Goal: Book appointment/travel/reservation

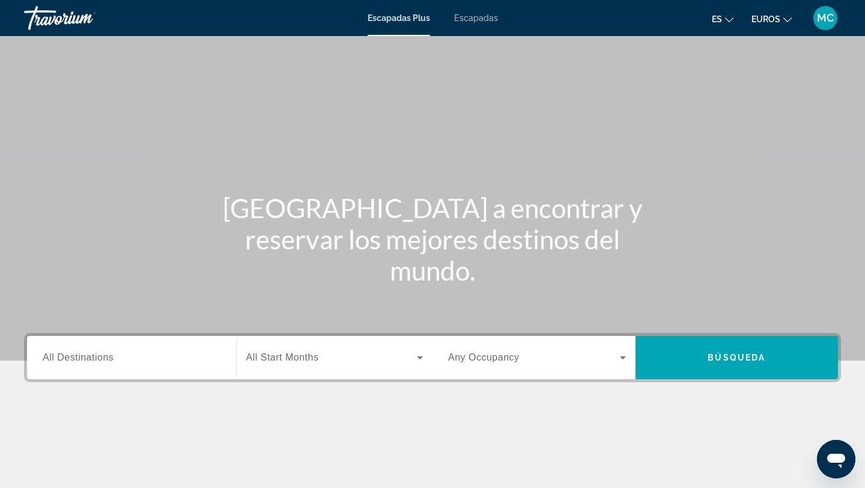
click at [77, 359] on span "All Destinations" at bounding box center [78, 357] width 71 height 10
click at [77, 359] on input "Destination All Destinations" at bounding box center [132, 358] width 178 height 14
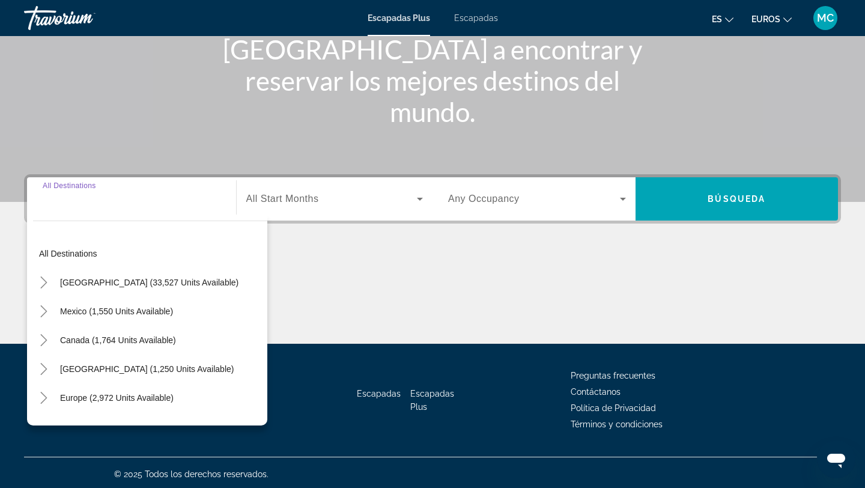
scroll to position [162, 0]
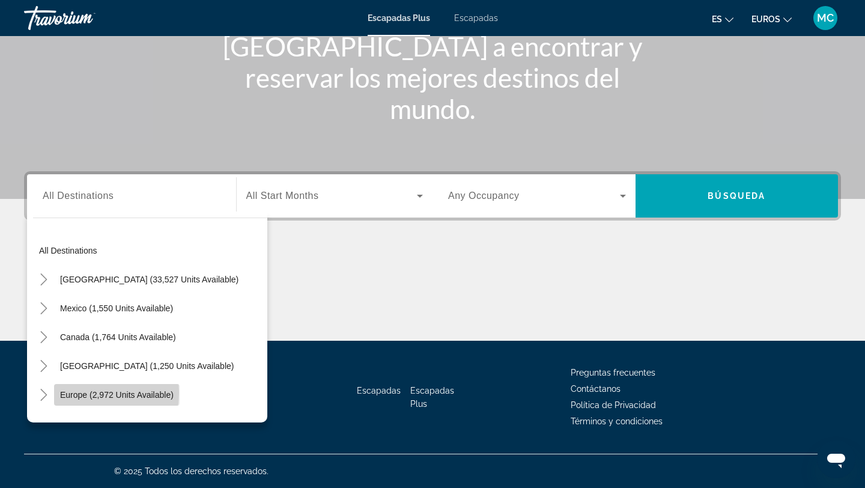
click at [76, 392] on span "Europe (2,972 units available)" at bounding box center [117, 395] width 114 height 10
type input "**********"
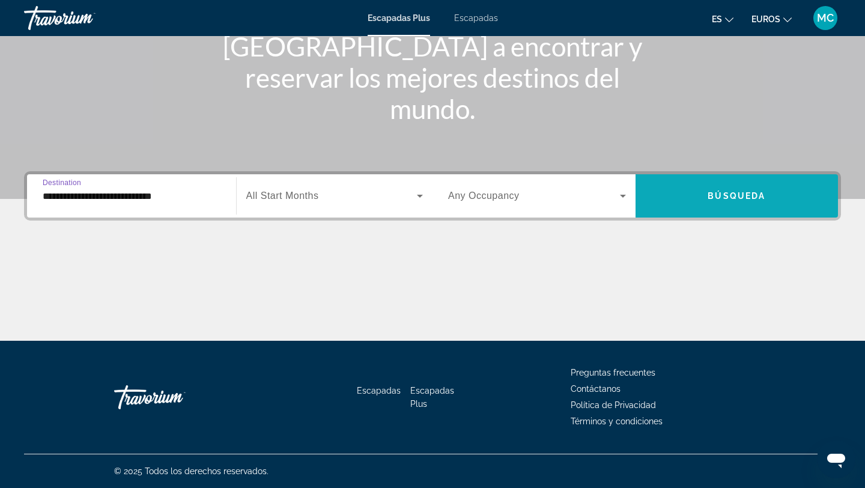
click at [676, 202] on span "Widget de búsqueda" at bounding box center [737, 195] width 203 height 29
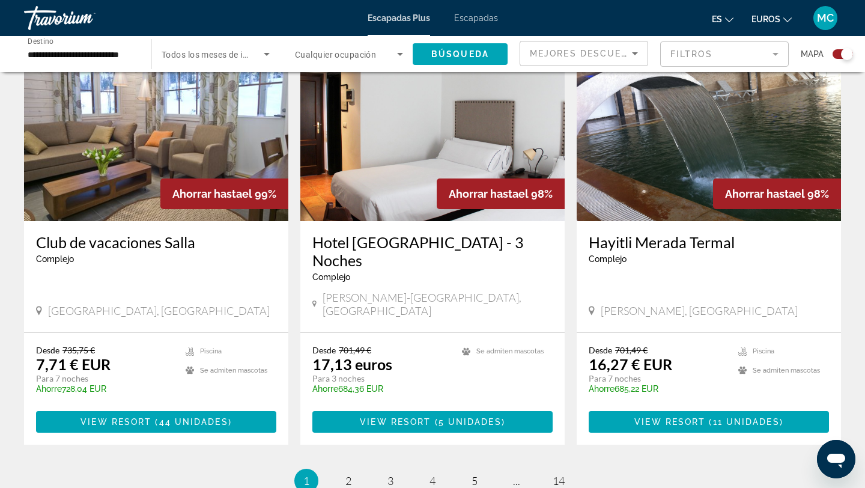
scroll to position [1715, 0]
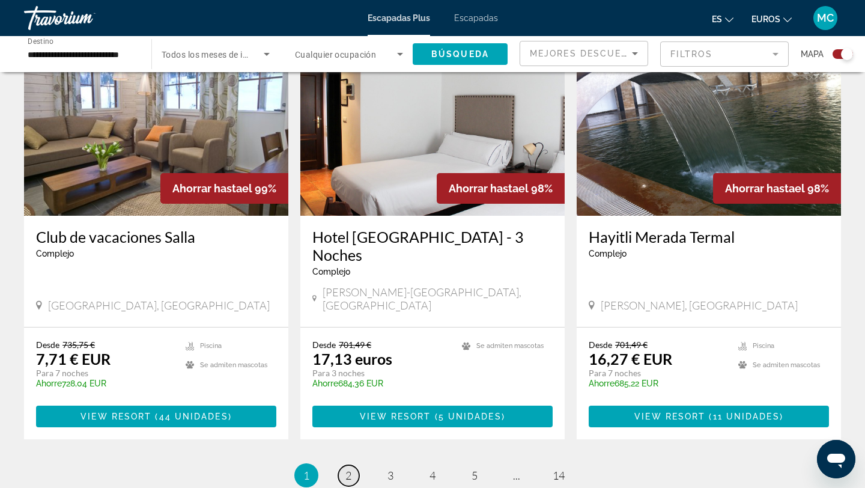
click at [348, 469] on font "2" at bounding box center [348, 475] width 6 height 13
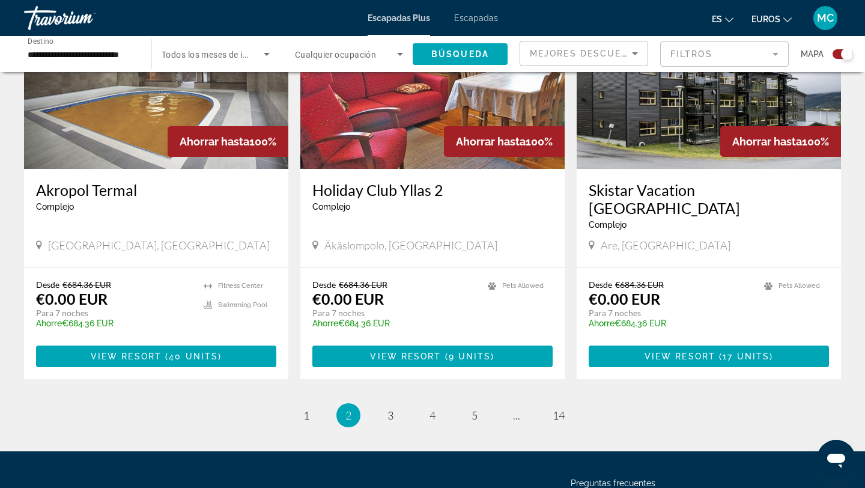
scroll to position [1750, 0]
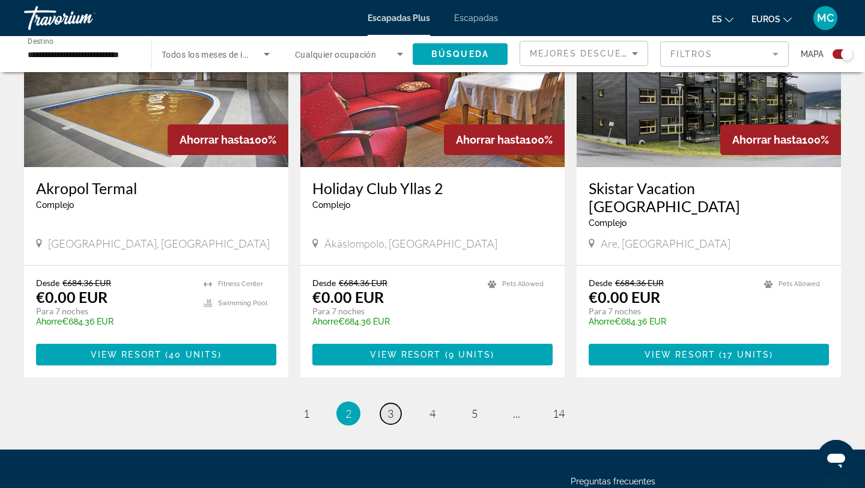
click at [392, 407] on span "3" at bounding box center [390, 413] width 6 height 13
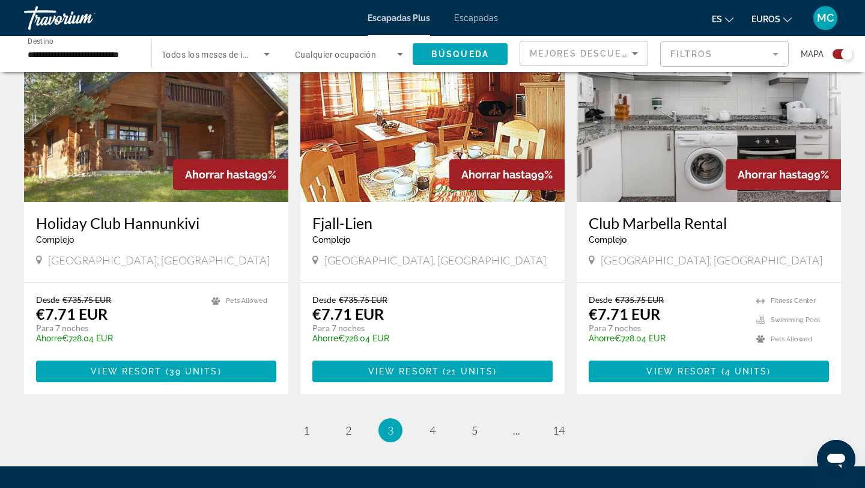
scroll to position [1726, 0]
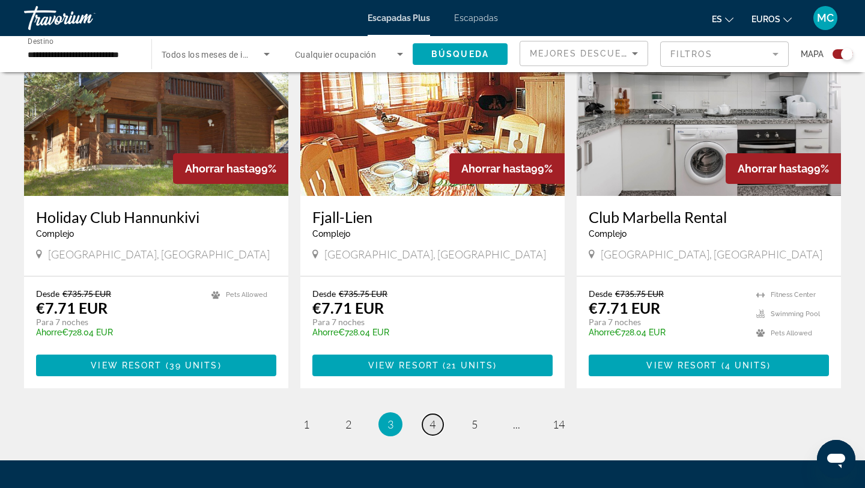
click at [431, 417] on span "4" at bounding box center [433, 423] width 6 height 13
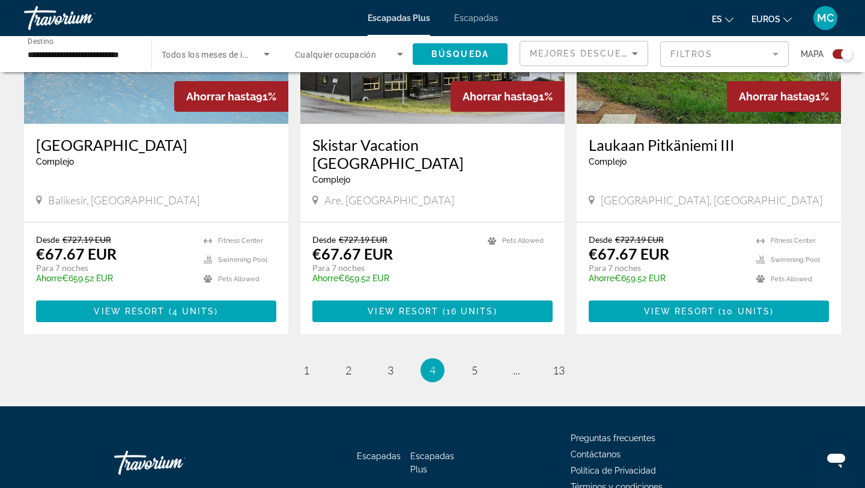
scroll to position [1796, 0]
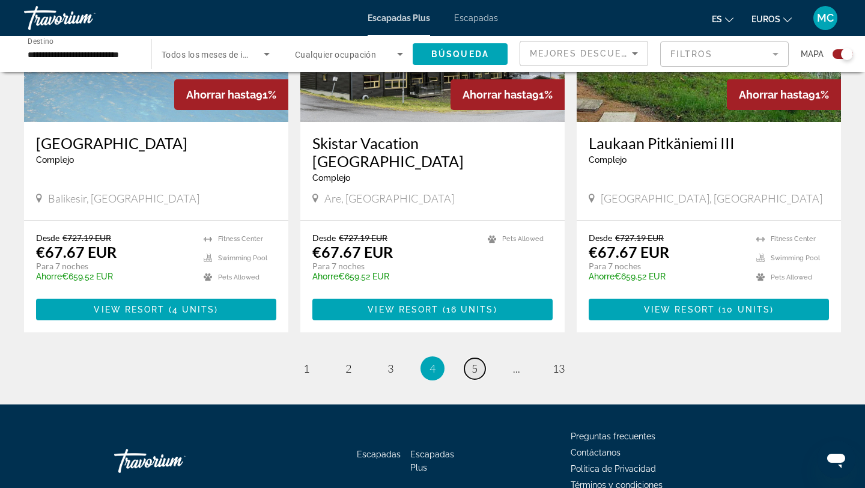
click at [473, 362] on span "5" at bounding box center [475, 368] width 6 height 13
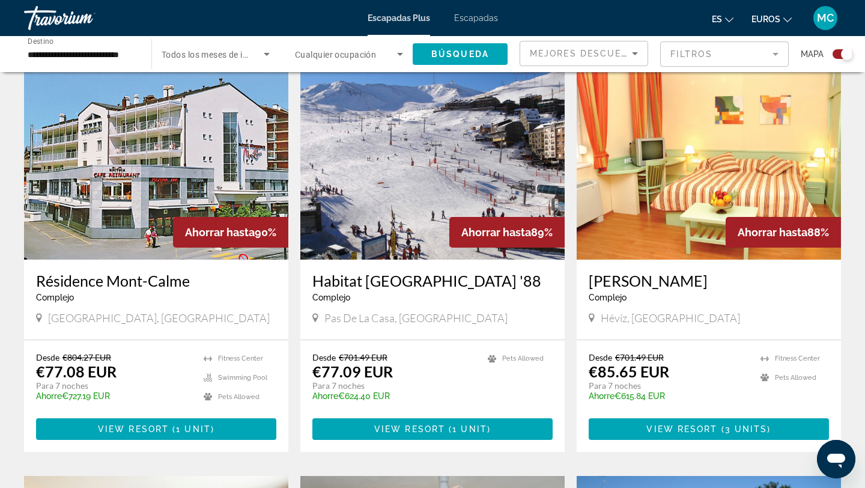
scroll to position [421, 0]
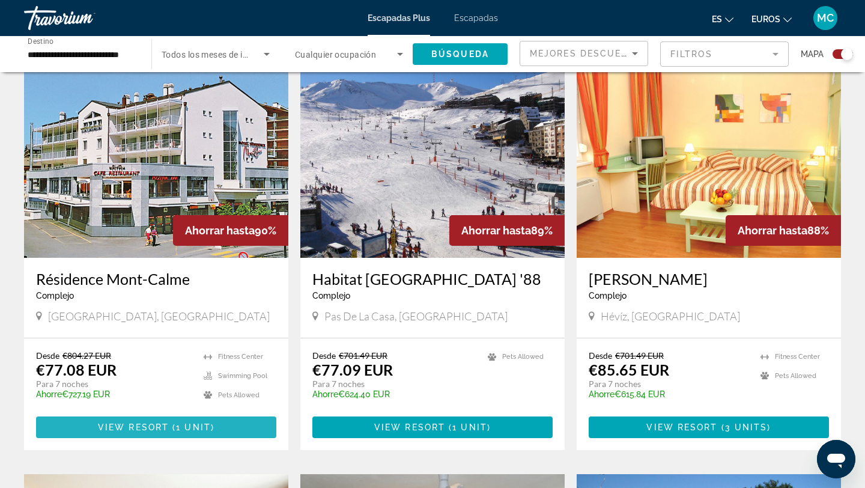
click at [197, 422] on span "1 unit" at bounding box center [193, 427] width 35 height 10
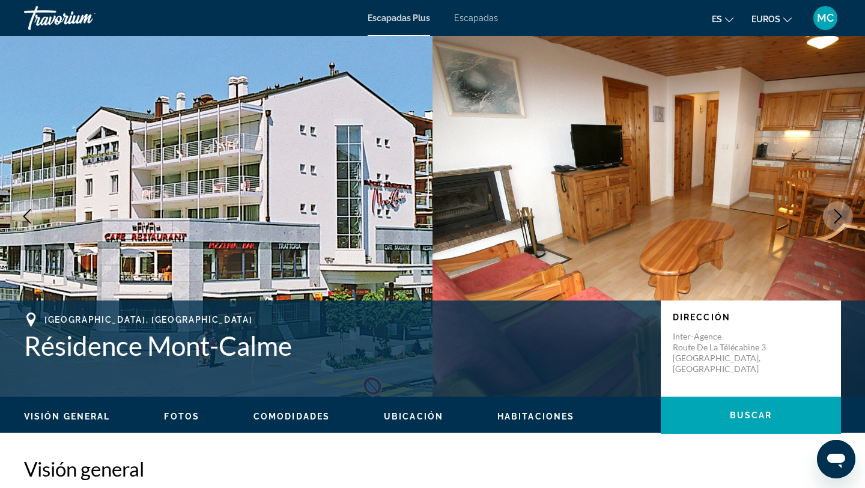
click at [836, 210] on icon "Next image" at bounding box center [838, 216] width 14 height 14
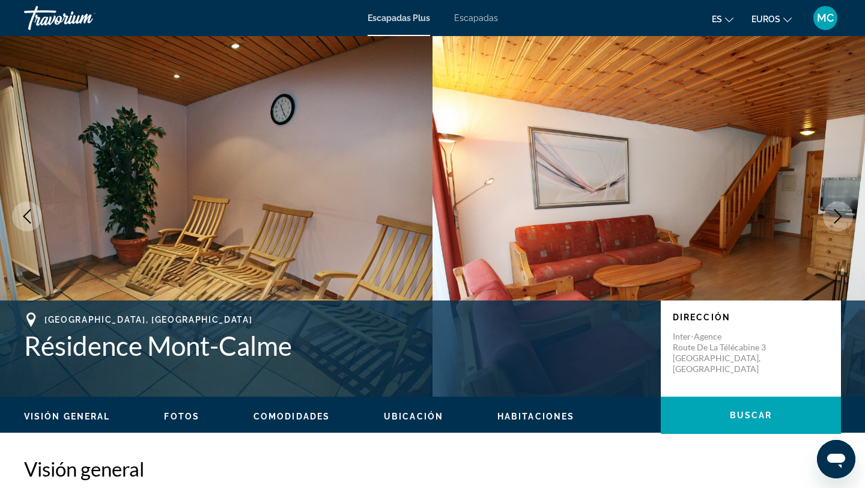
click at [836, 210] on icon "Next image" at bounding box center [838, 216] width 14 height 14
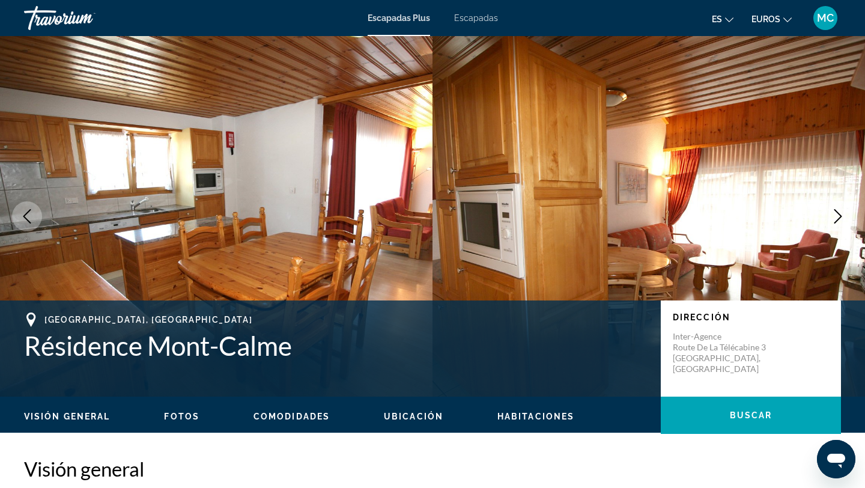
click at [836, 214] on icon "Next image" at bounding box center [838, 216] width 14 height 14
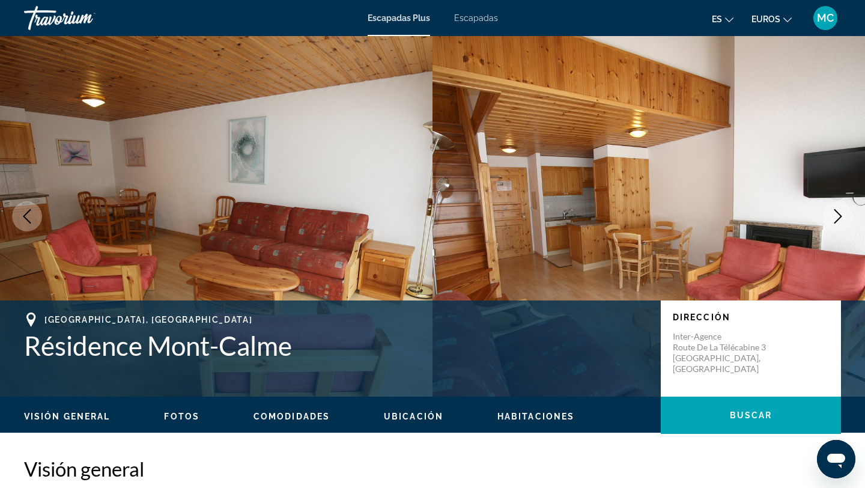
click at [836, 214] on icon "Next image" at bounding box center [838, 216] width 14 height 14
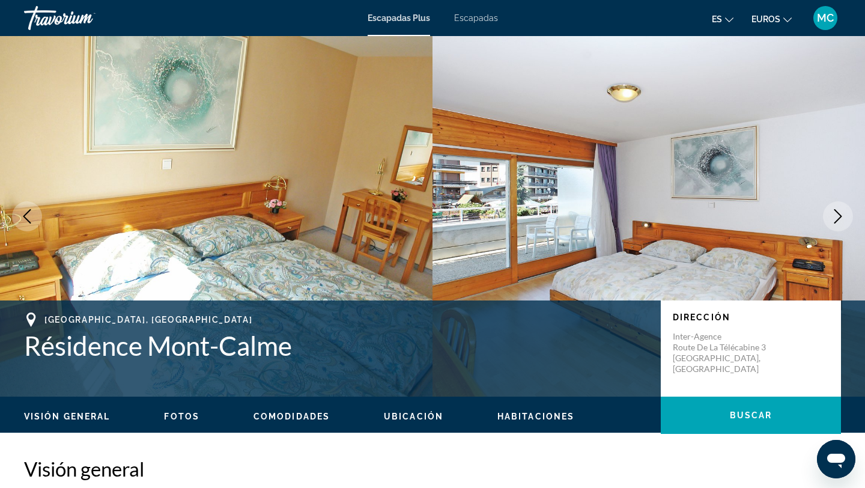
click at [836, 214] on icon "Next image" at bounding box center [838, 216] width 14 height 14
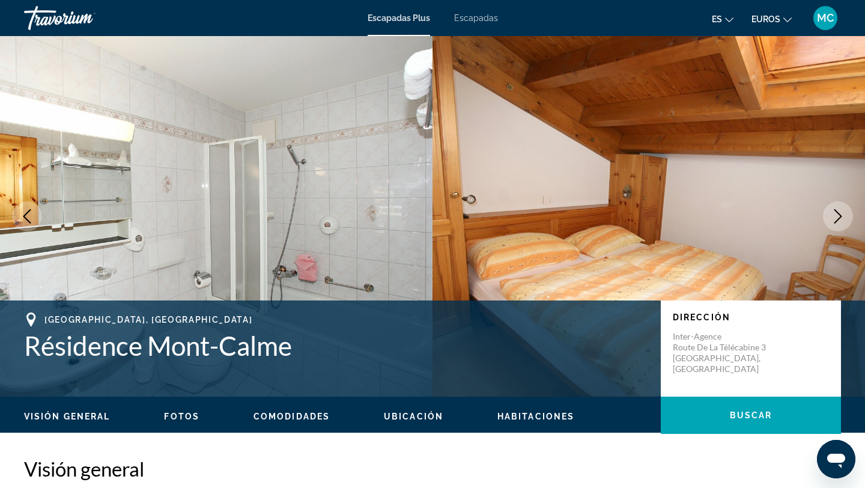
click at [836, 214] on icon "Next image" at bounding box center [838, 216] width 14 height 14
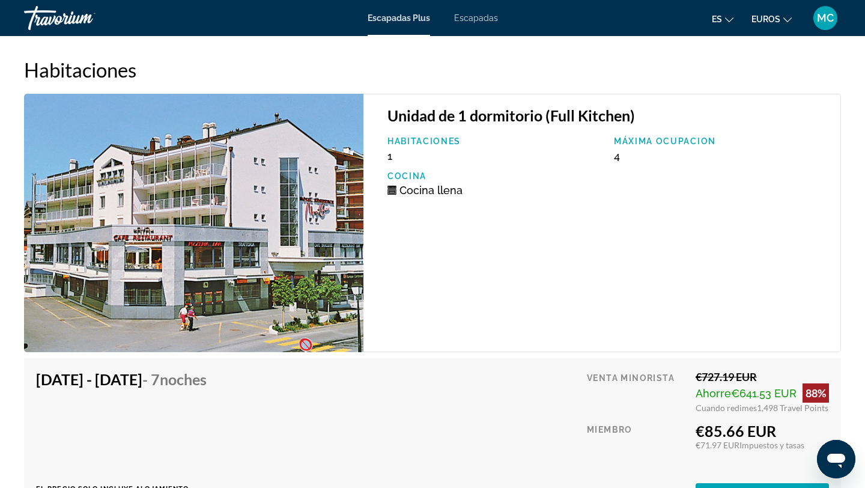
scroll to position [2272, 0]
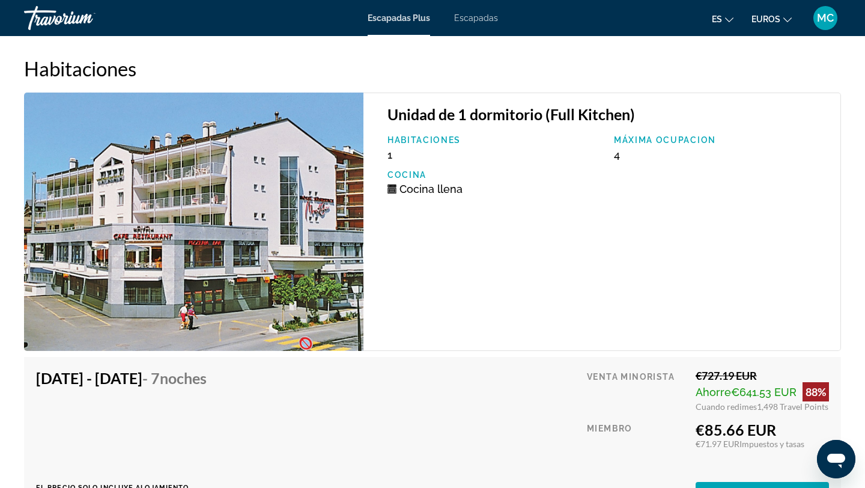
drag, startPoint x: 607, startPoint y: 156, endPoint x: 636, endPoint y: 157, distance: 28.9
click at [636, 157] on div "Máxima ocupacion 4" at bounding box center [721, 148] width 226 height 26
drag, startPoint x: 402, startPoint y: 189, endPoint x: 474, endPoint y: 194, distance: 71.7
click at [474, 194] on div "Cocina llena" at bounding box center [494, 189] width 214 height 13
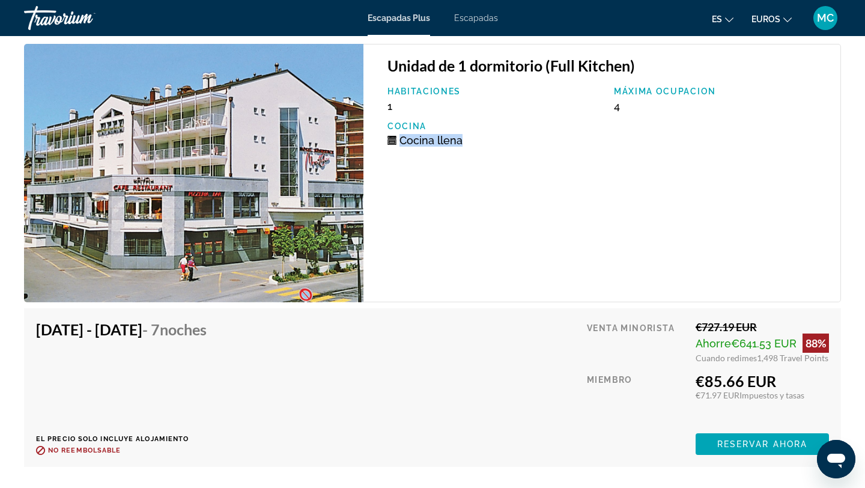
scroll to position [2323, 0]
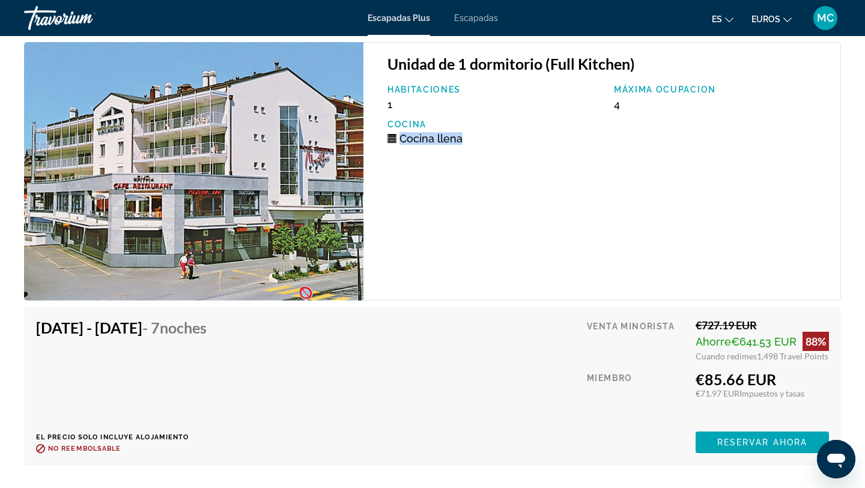
drag, startPoint x: 697, startPoint y: 378, endPoint x: 789, endPoint y: 374, distance: 92.6
click at [789, 374] on div "€85.66 EUR" at bounding box center [762, 379] width 133 height 18
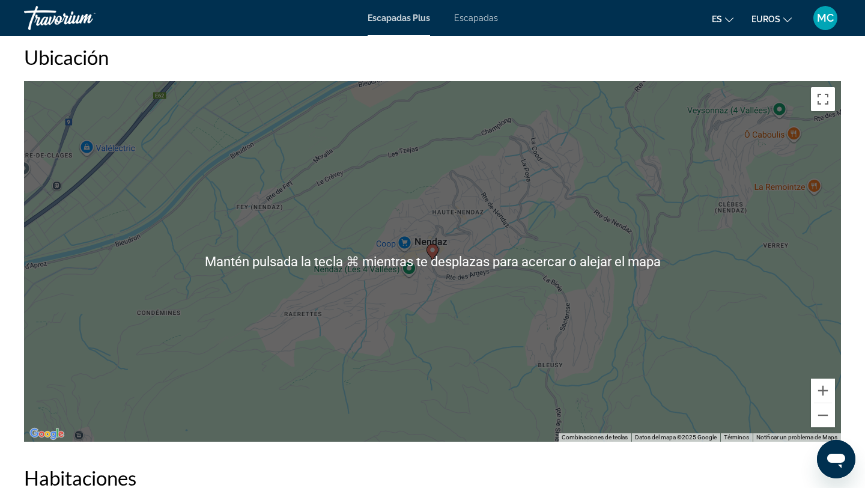
scroll to position [1859, 0]
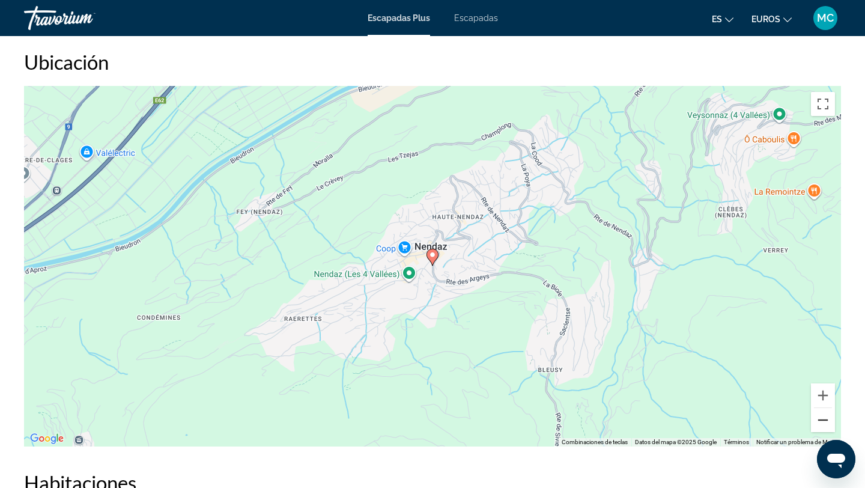
click at [819, 419] on button "Reducir" at bounding box center [823, 420] width 24 height 24
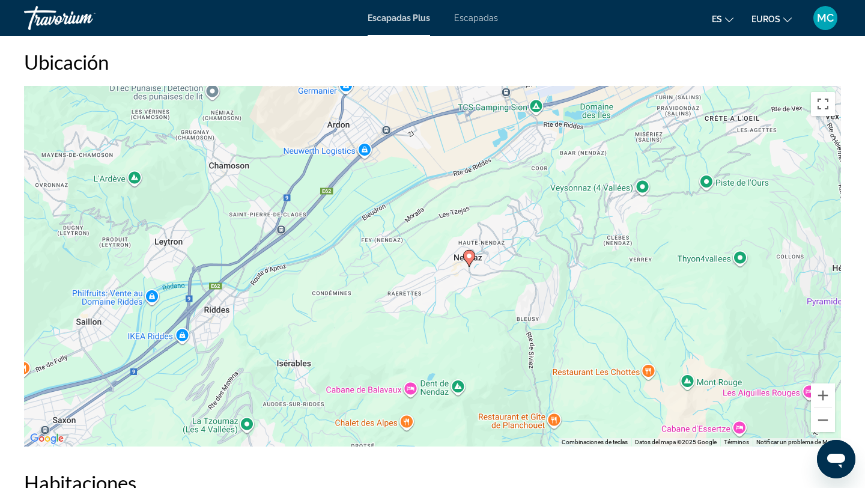
drag, startPoint x: 568, startPoint y: 285, endPoint x: 603, endPoint y: 286, distance: 35.5
click at [604, 286] on div "Para activar la función de arrastre con el teclado, pulsa Alt + Intro. Cuando h…" at bounding box center [432, 266] width 817 height 360
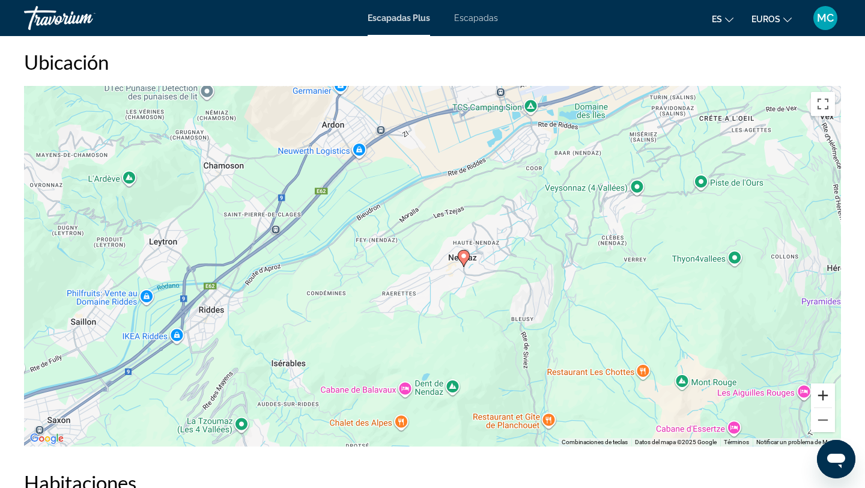
click at [823, 394] on button "Ampliar" at bounding box center [823, 395] width 24 height 24
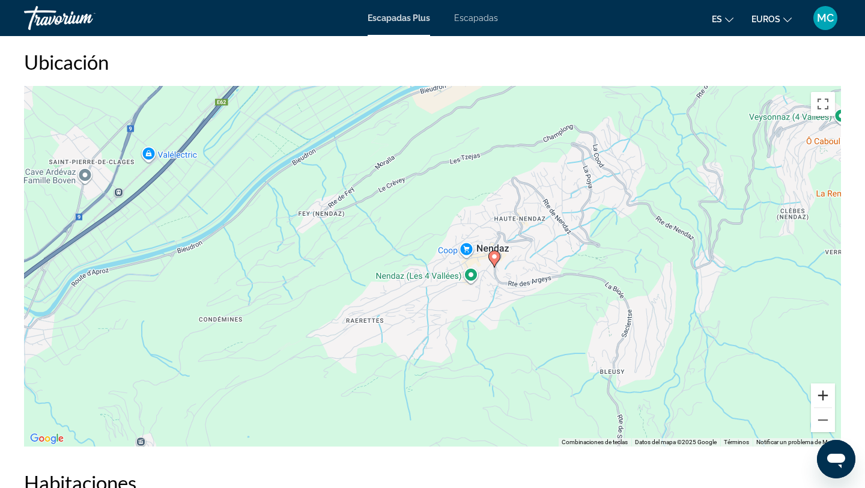
click at [823, 394] on button "Ampliar" at bounding box center [823, 395] width 24 height 24
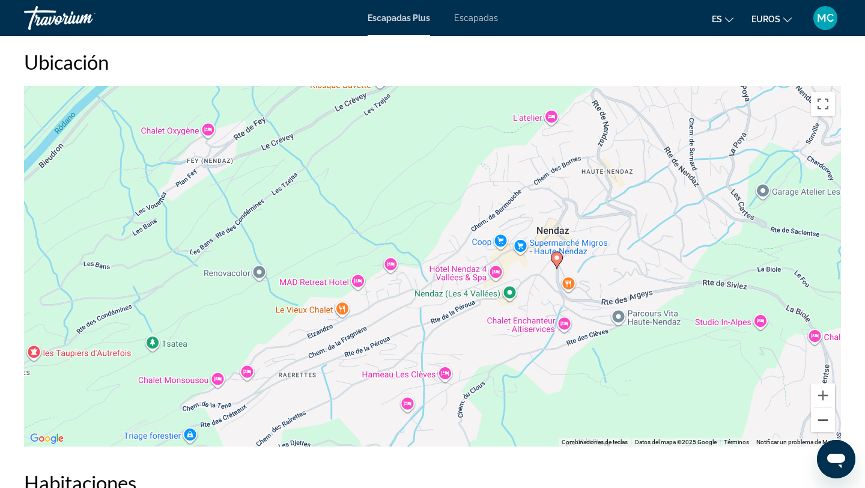
click at [822, 419] on button "Reducir" at bounding box center [823, 420] width 24 height 24
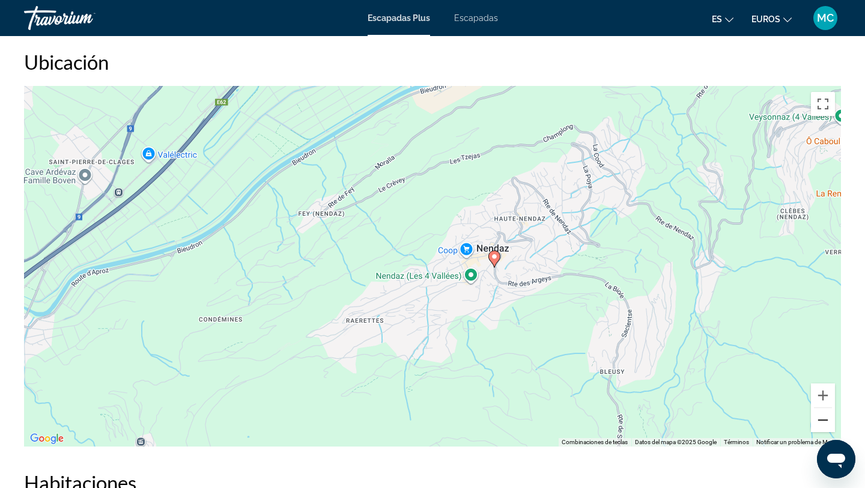
click at [822, 419] on button "Reducir" at bounding box center [823, 420] width 24 height 24
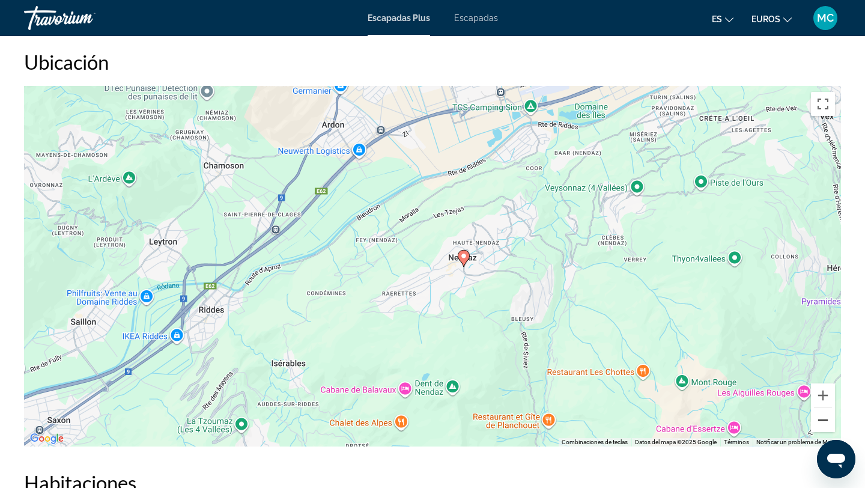
click at [822, 419] on button "Reducir" at bounding box center [823, 420] width 24 height 24
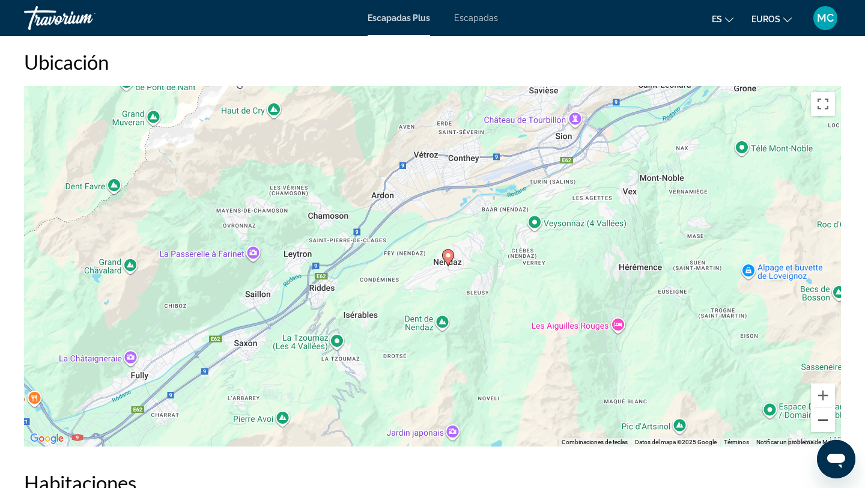
click at [822, 419] on button "Reducir" at bounding box center [823, 420] width 24 height 24
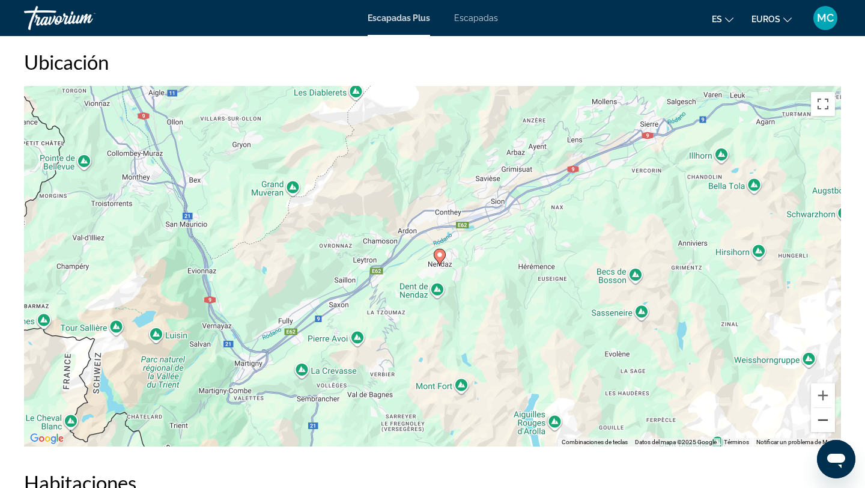
click at [822, 419] on button "Reducir" at bounding box center [823, 420] width 24 height 24
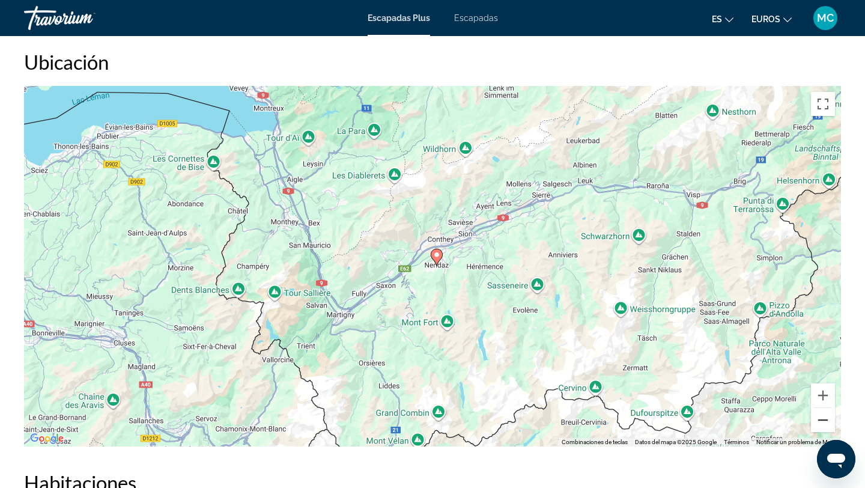
click at [822, 419] on button "Reducir" at bounding box center [823, 420] width 24 height 24
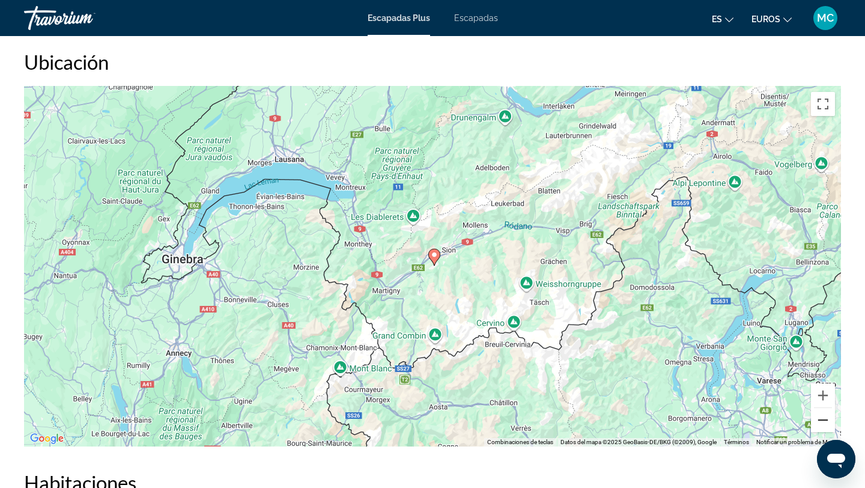
click at [822, 419] on button "Reducir" at bounding box center [823, 420] width 24 height 24
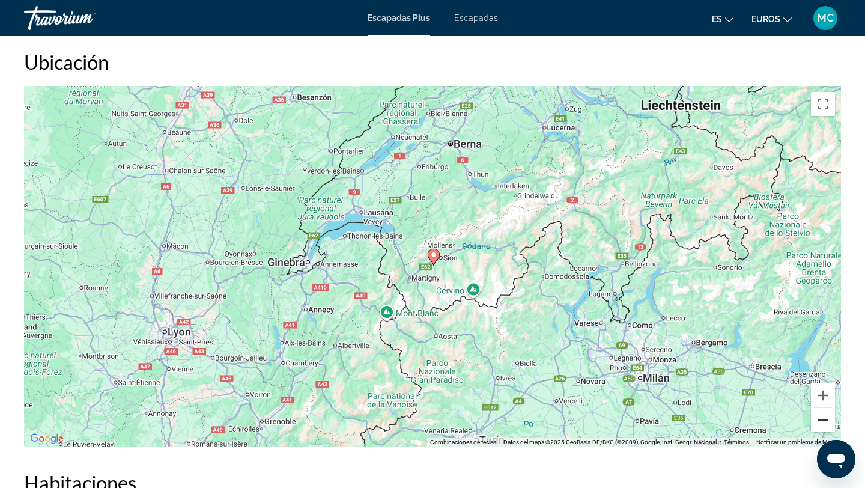
click at [823, 421] on button "Reducir" at bounding box center [823, 420] width 24 height 24
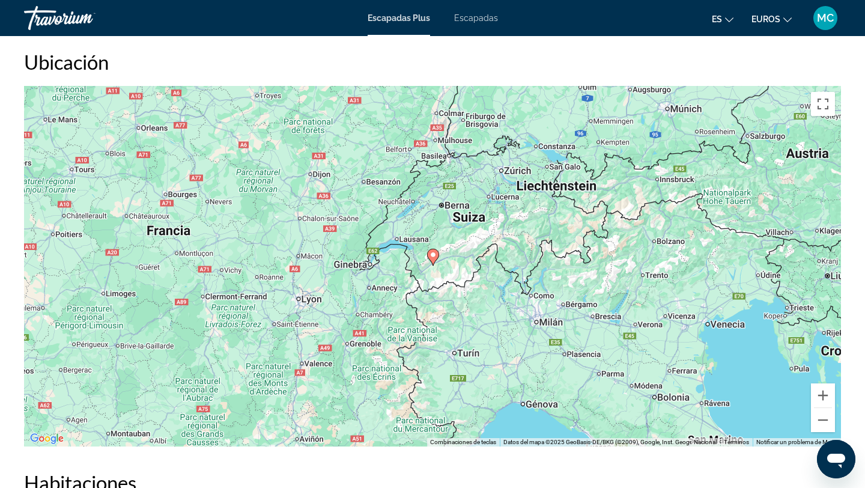
click at [463, 13] on font "Escapadas" at bounding box center [476, 18] width 44 height 10
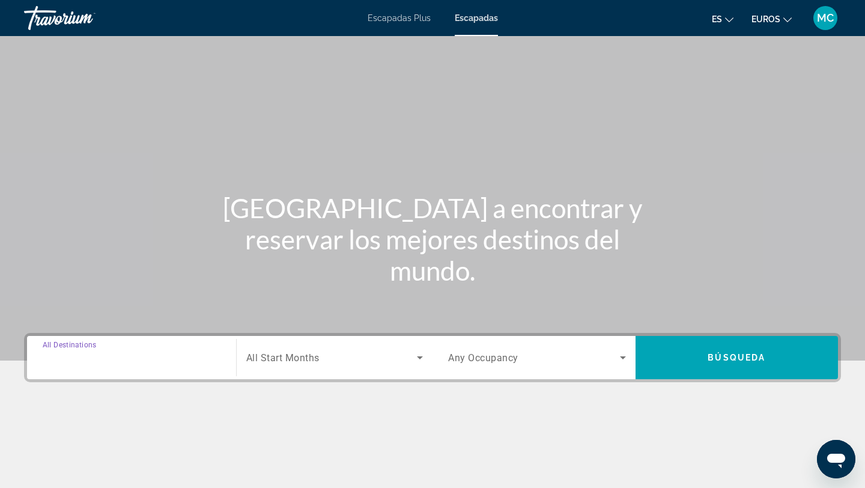
click at [157, 359] on input "Destination All Destinations" at bounding box center [132, 358] width 178 height 14
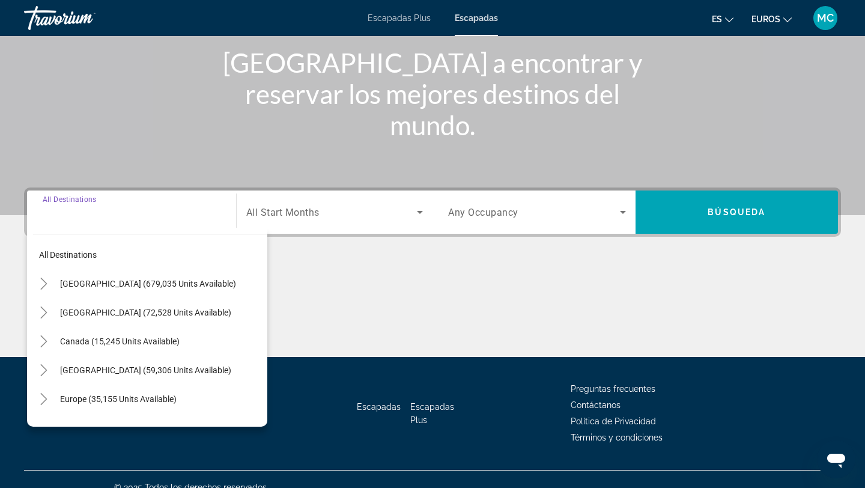
scroll to position [162, 0]
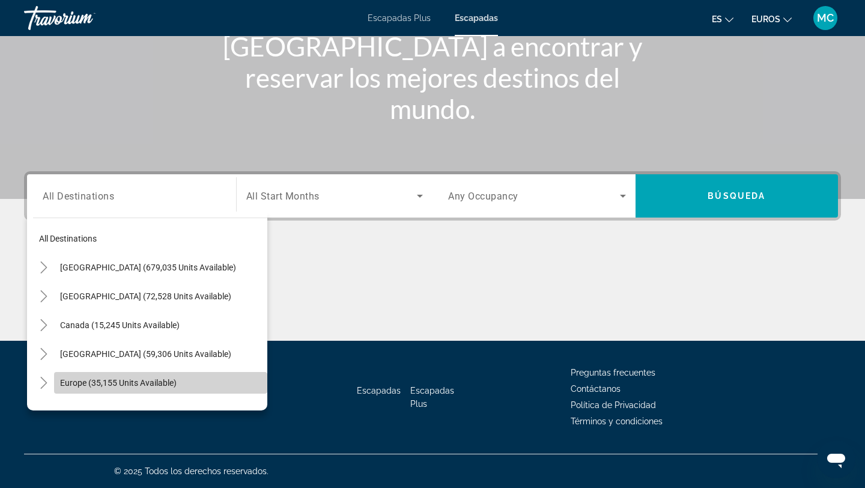
click at [83, 383] on span "Europe (35,155 units available)" at bounding box center [118, 383] width 117 height 10
type input "**********"
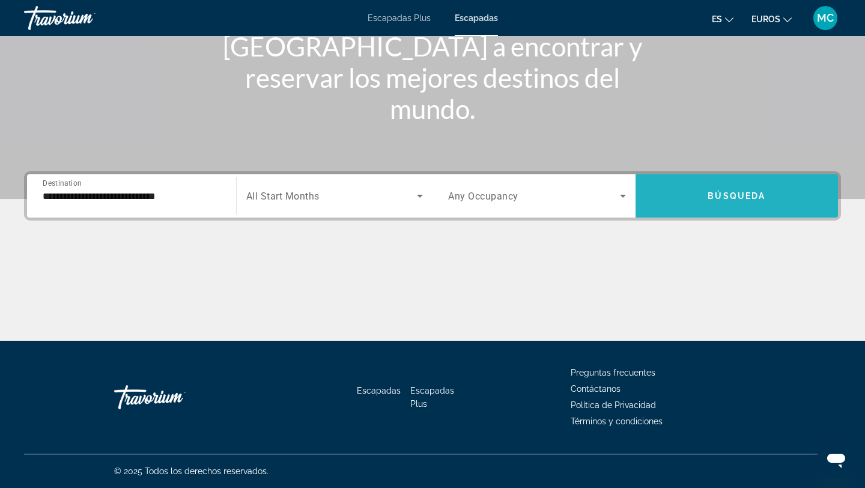
click at [715, 205] on span "Search widget" at bounding box center [737, 195] width 203 height 29
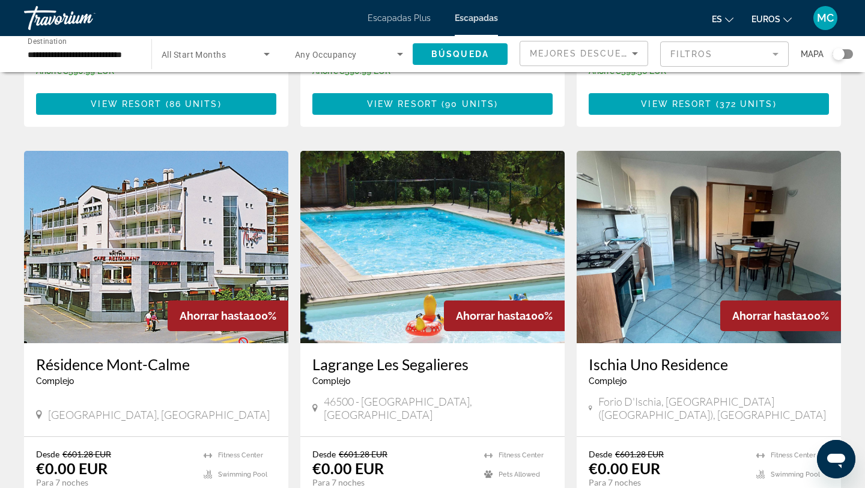
scroll to position [1272, 0]
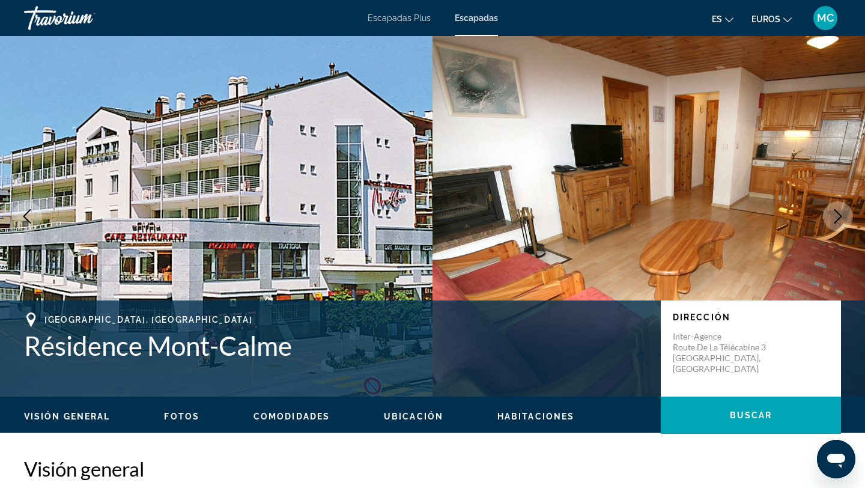
click at [839, 213] on icon "Next image" at bounding box center [838, 216] width 14 height 14
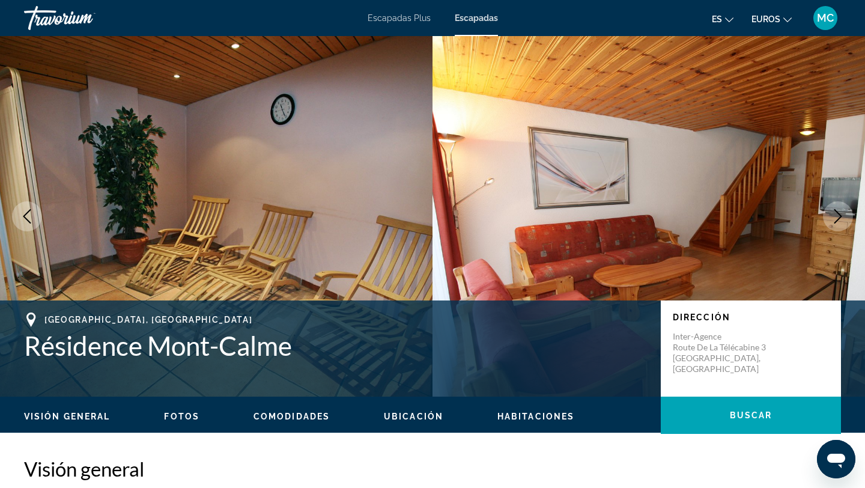
click at [839, 213] on icon "Next image" at bounding box center [838, 216] width 8 height 14
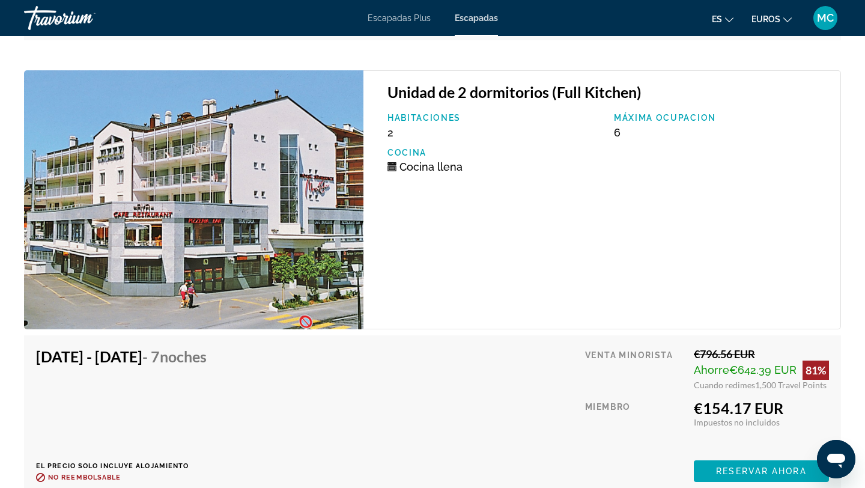
scroll to position [4162, 0]
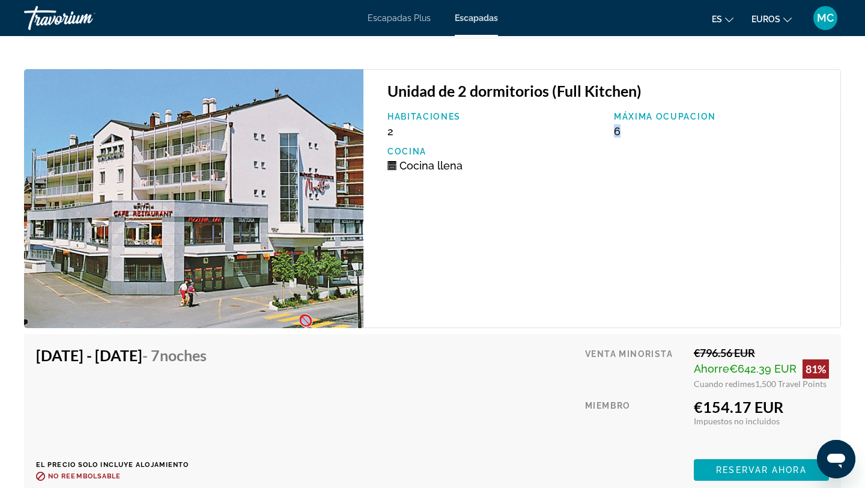
drag, startPoint x: 614, startPoint y: 135, endPoint x: 622, endPoint y: 136, distance: 8.5
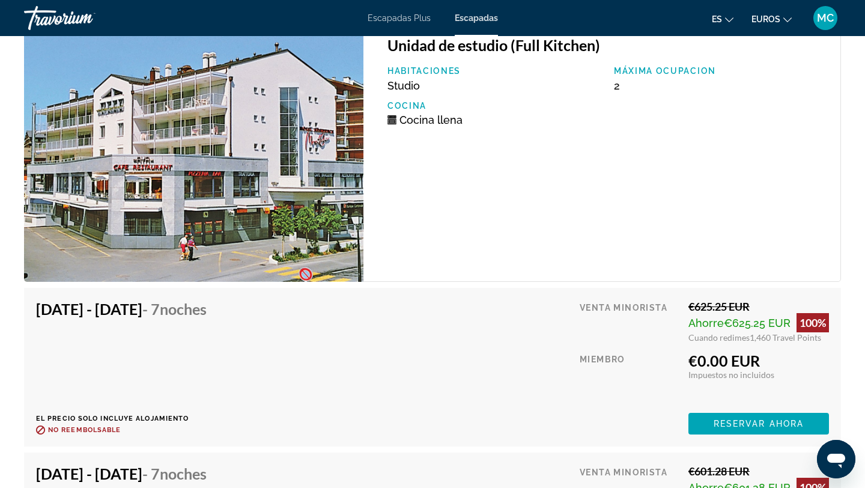
scroll to position [5963, 0]
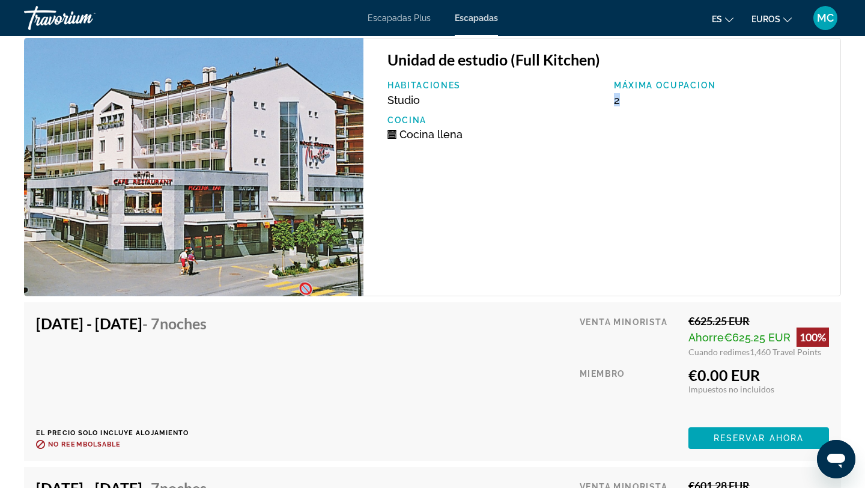
drag, startPoint x: 612, startPoint y: 98, endPoint x: 639, endPoint y: 100, distance: 27.7
drag, startPoint x: 690, startPoint y: 372, endPoint x: 778, endPoint y: 372, distance: 87.7
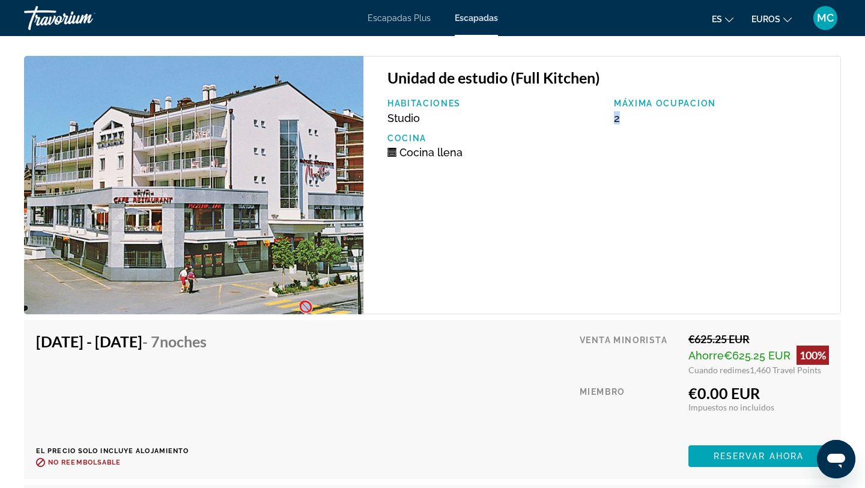
scroll to position [5950, 0]
